Goal: Task Accomplishment & Management: Manage account settings

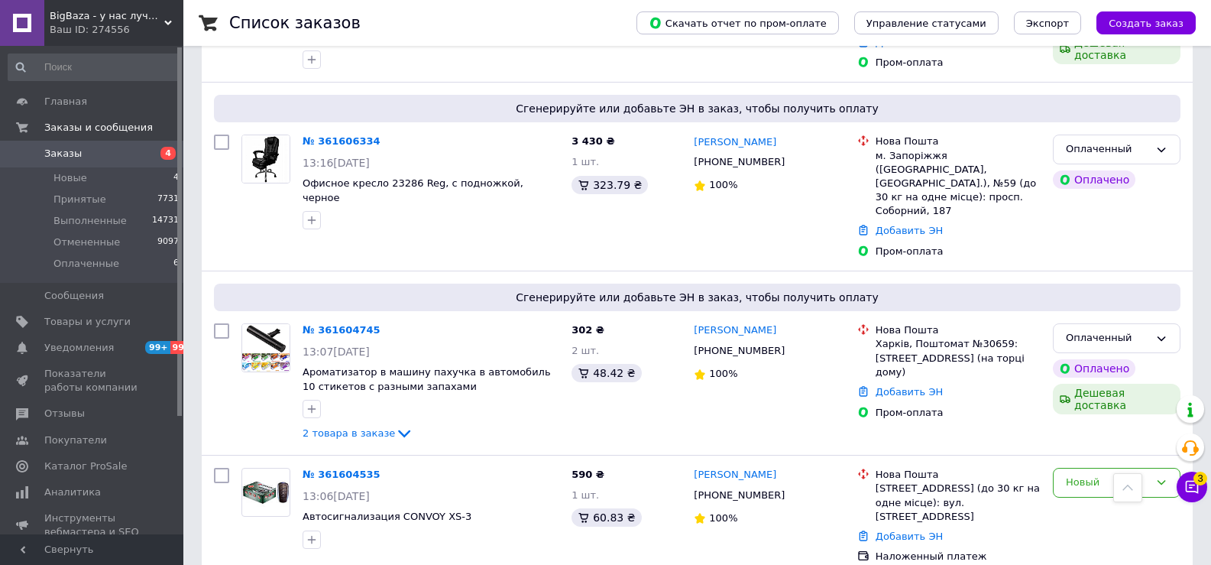
scroll to position [611, 0]
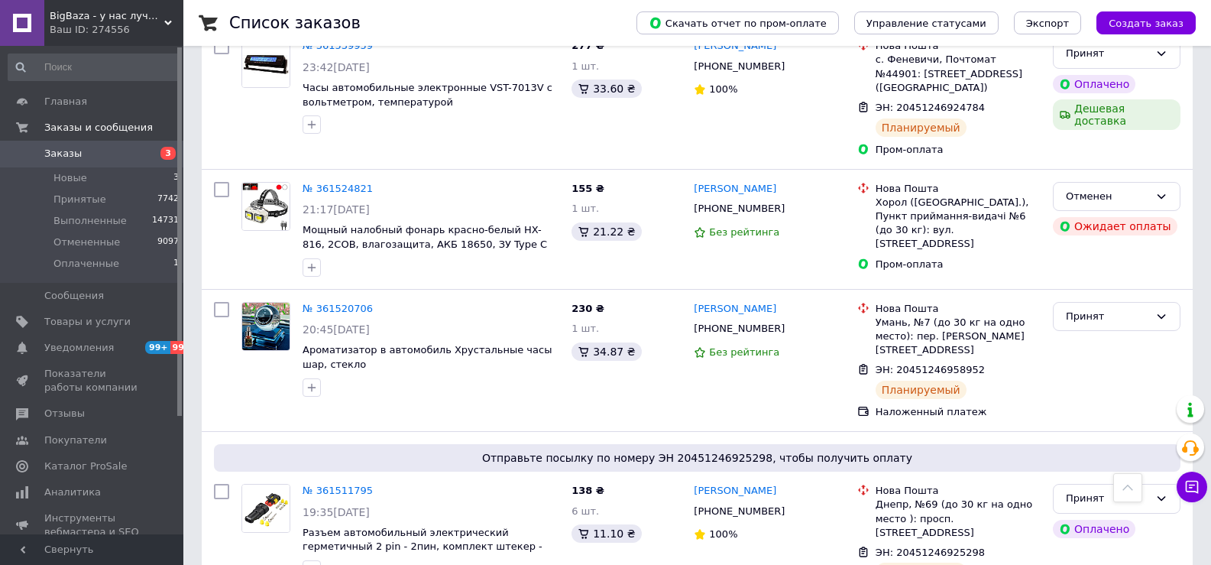
scroll to position [3592, 0]
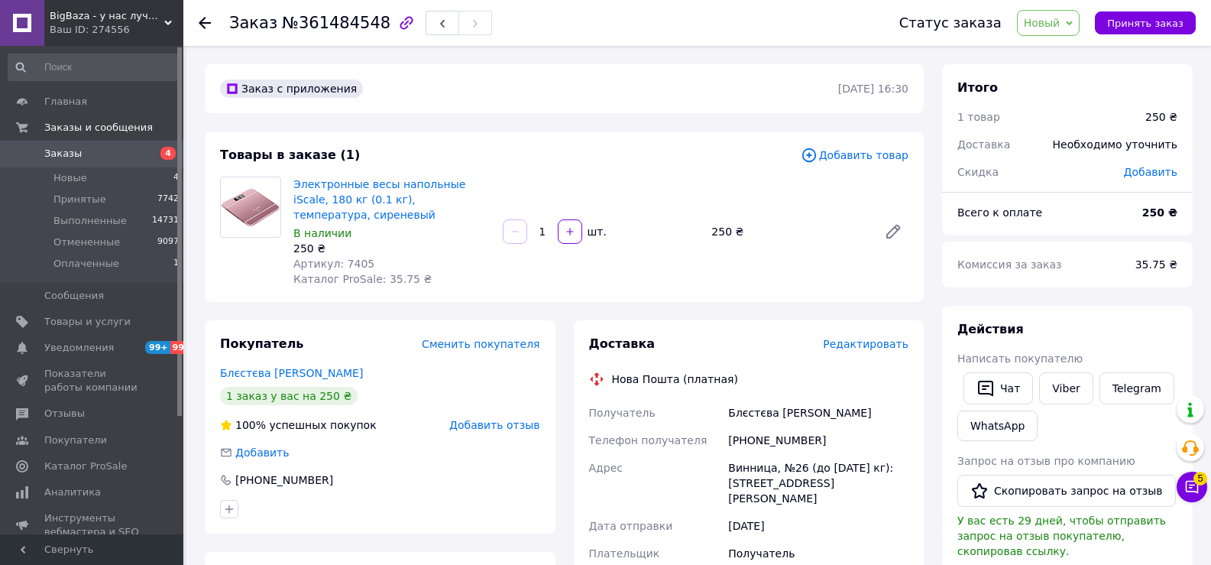
click at [1061, 27] on span "Новый" at bounding box center [1042, 23] width 37 height 12
click at [1062, 102] on li "Отменен" at bounding box center [1058, 99] width 81 height 23
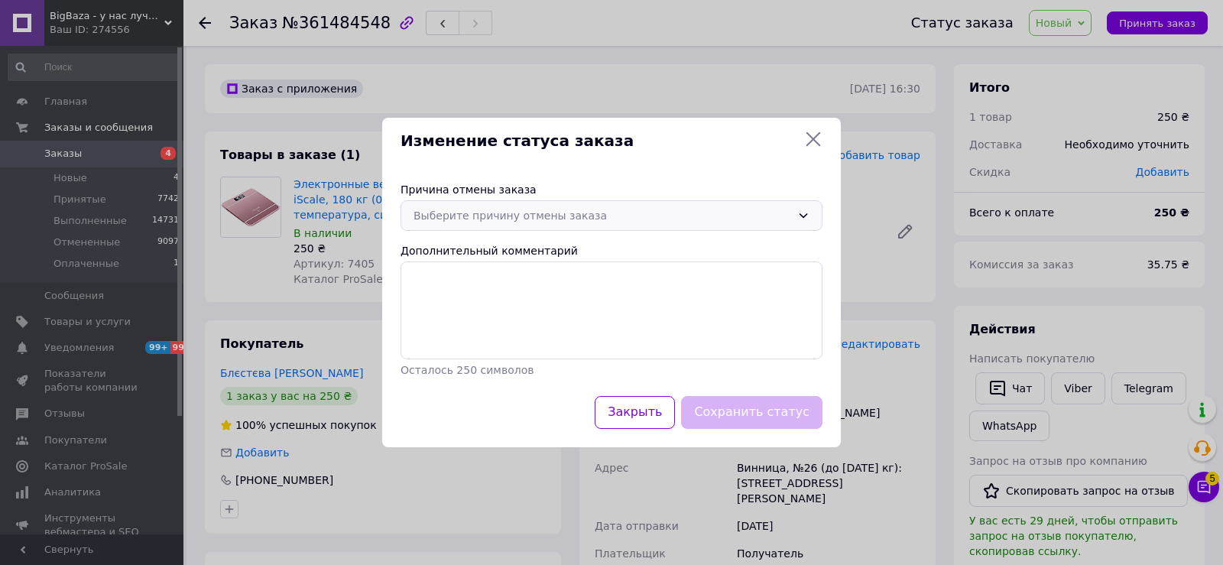
click at [737, 214] on div "Выберите причину отмены заказа" at bounding box center [602, 215] width 378 height 17
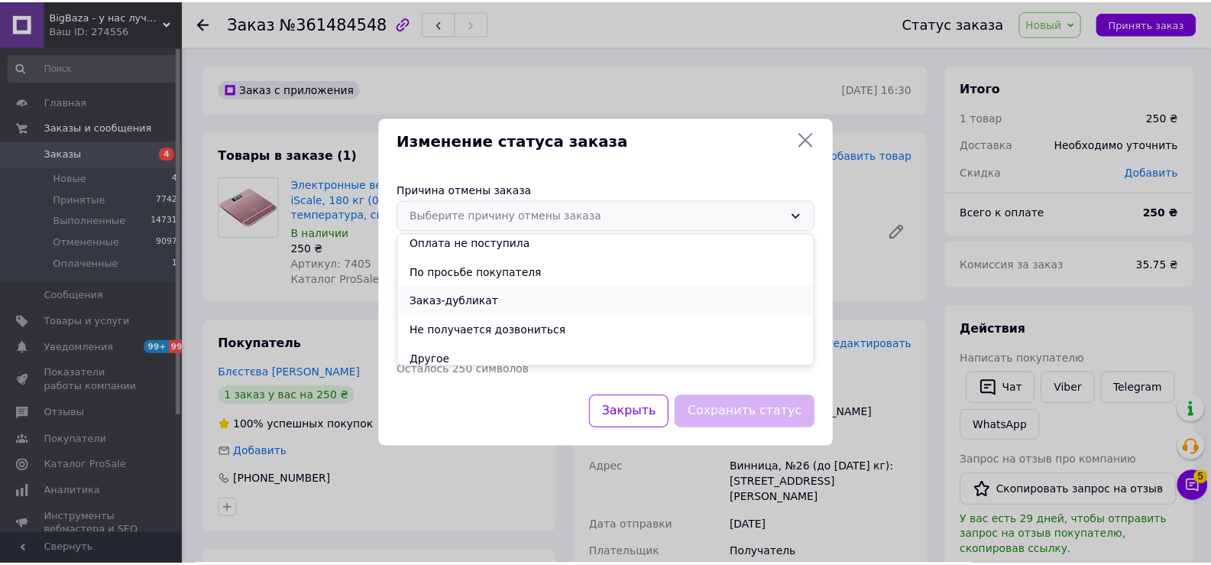
scroll to position [71, 0]
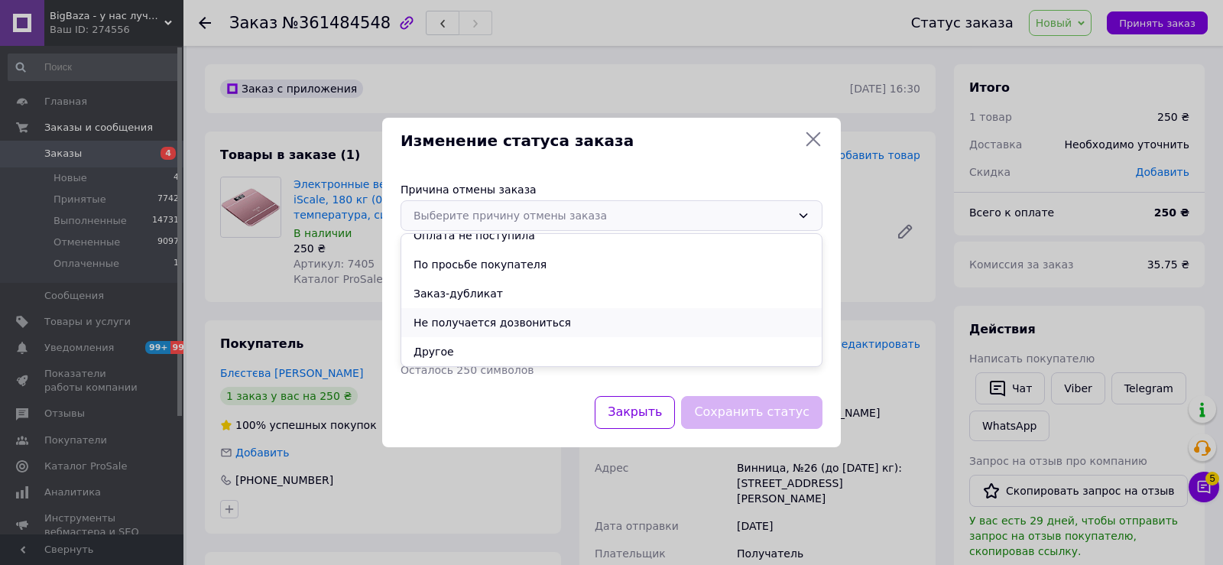
click at [550, 323] on li "Не получается дозвониться" at bounding box center [611, 322] width 420 height 29
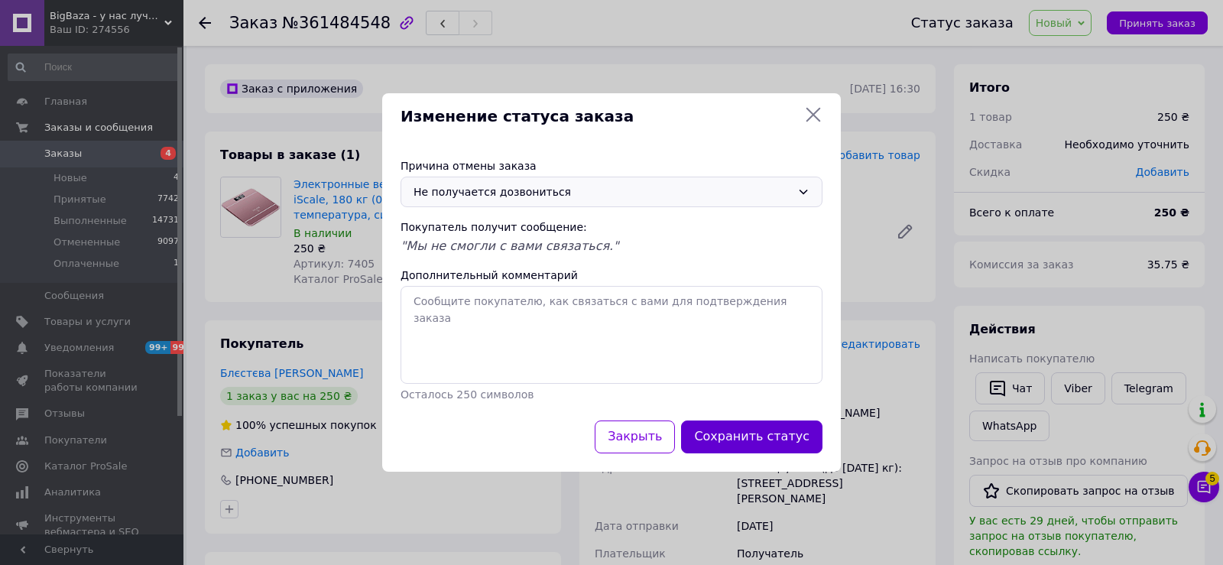
click at [777, 434] on button "Сохранить статус" at bounding box center [751, 436] width 141 height 33
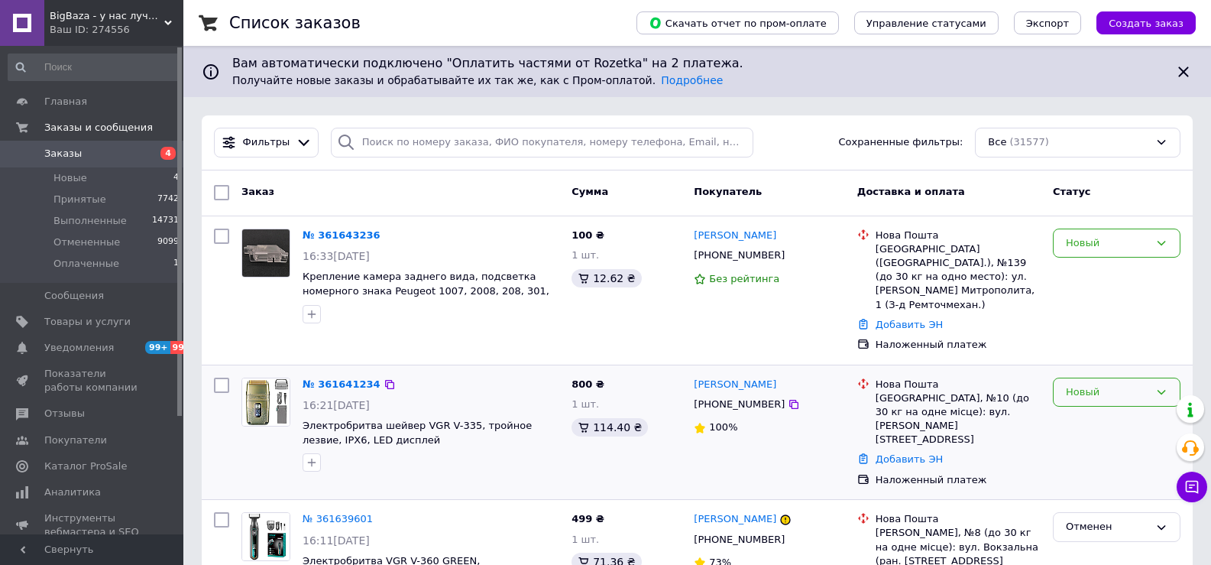
drag, startPoint x: 1107, startPoint y: 373, endPoint x: 1100, endPoint y: 371, distance: 8.0
click at [1106, 384] on div "Новый" at bounding box center [1107, 392] width 83 height 16
click at [1096, 465] on li "Отменен" at bounding box center [1117, 479] width 126 height 28
click at [1159, 386] on icon at bounding box center [1162, 392] width 12 height 12
click at [1083, 475] on li "Отменен" at bounding box center [1117, 479] width 126 height 28
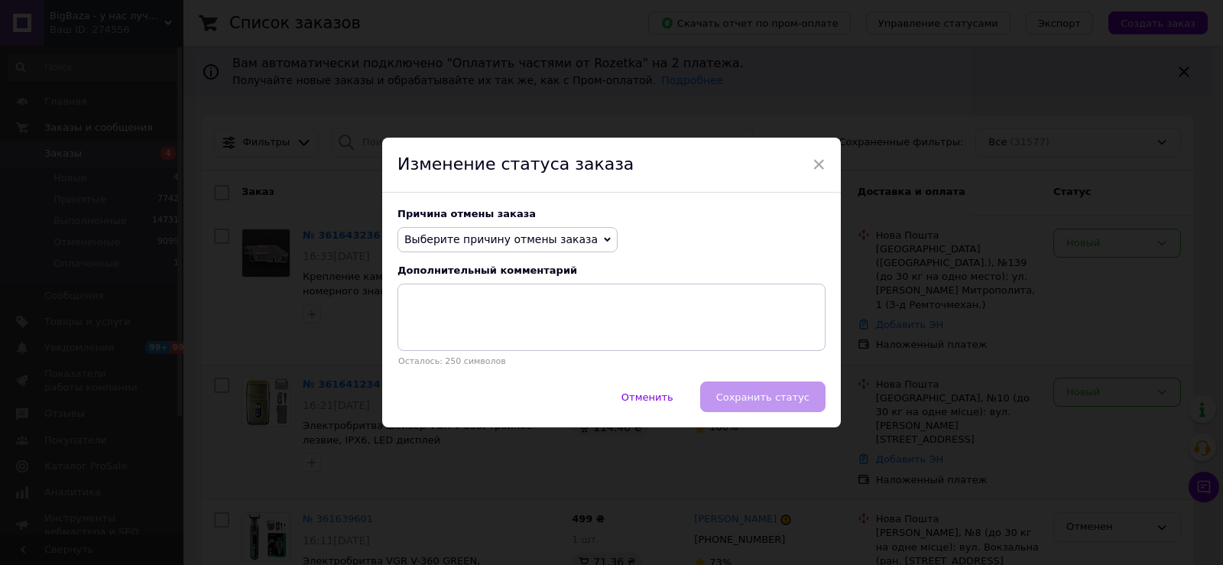
click at [566, 239] on span "Выберите причину отмены заказа" at bounding box center [500, 239] width 193 height 12
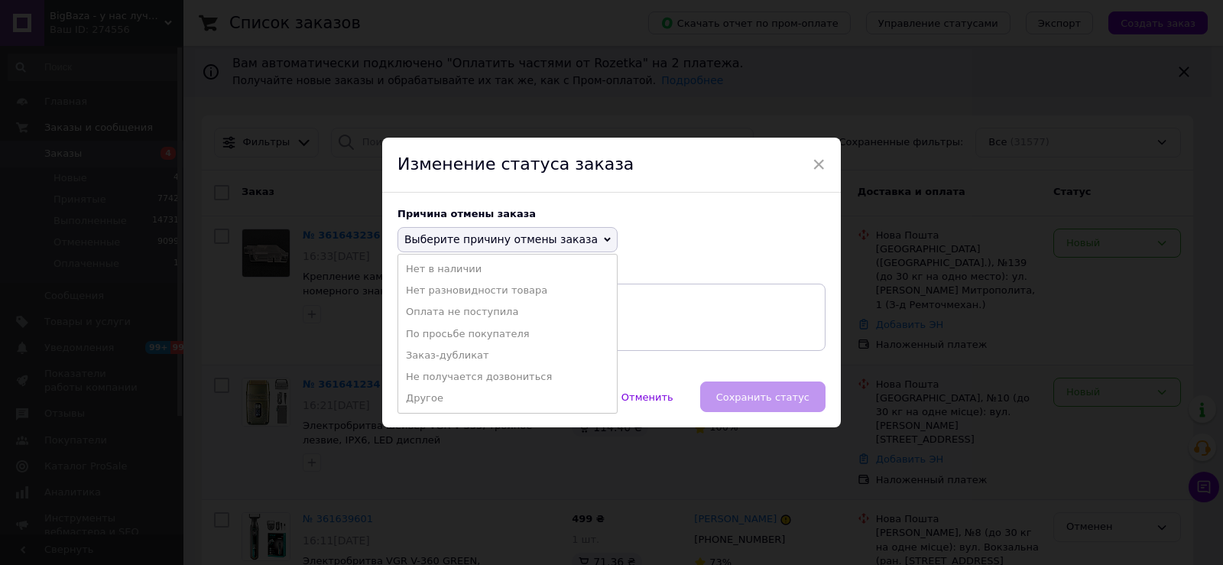
click at [468, 336] on li "По просьбе покупателя" at bounding box center [507, 333] width 219 height 21
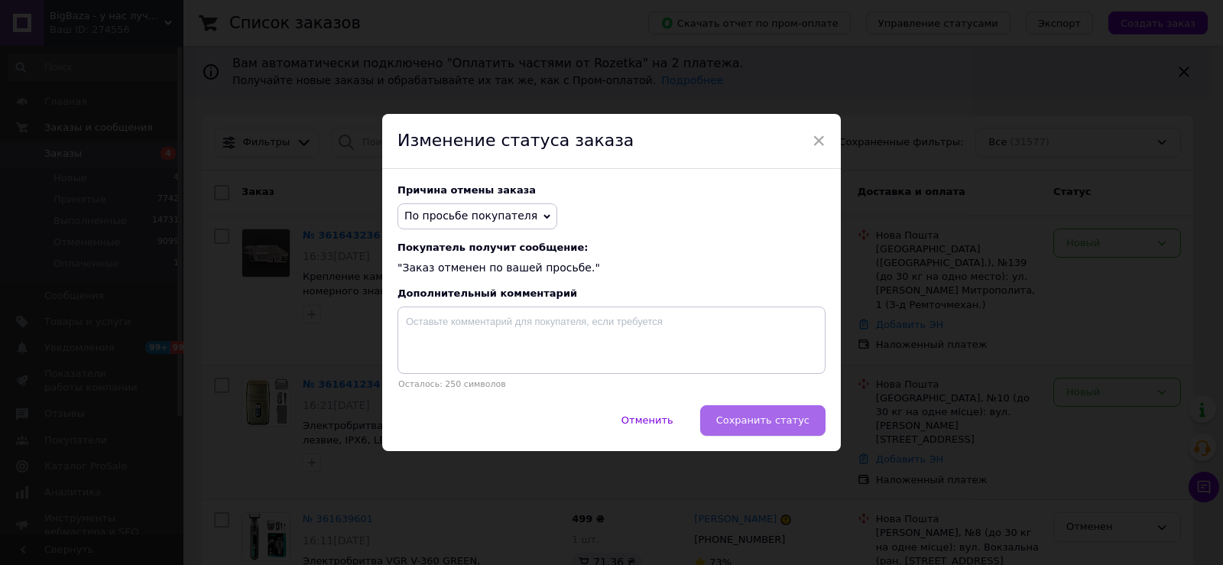
click at [731, 426] on span "Сохранить статус" at bounding box center [762, 419] width 93 height 11
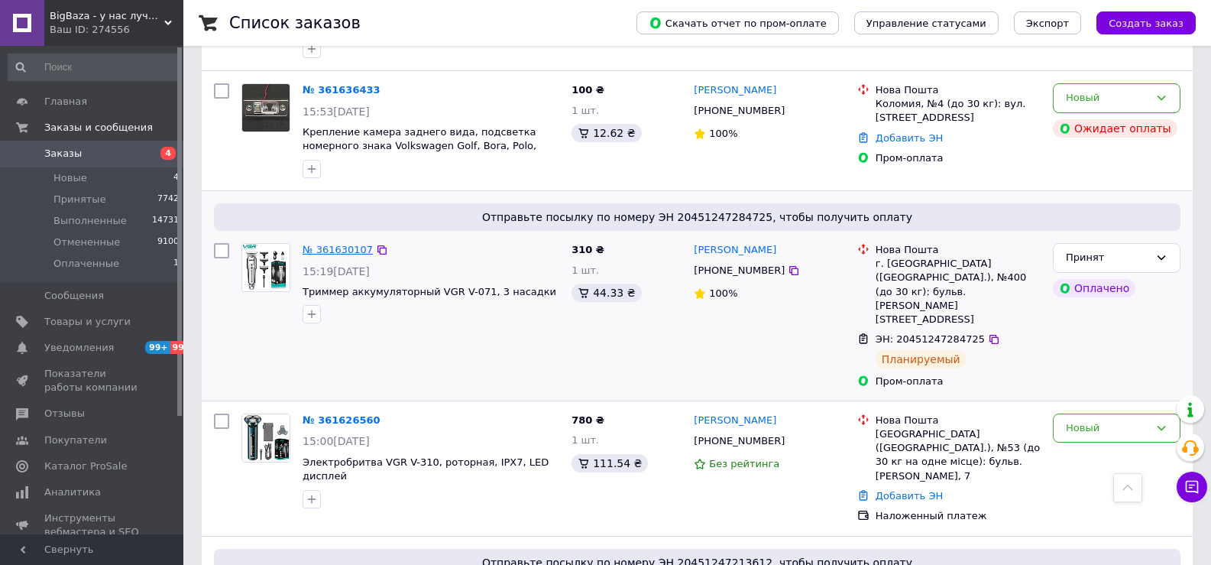
scroll to position [764, 0]
